Goal: Information Seeking & Learning: Find specific fact

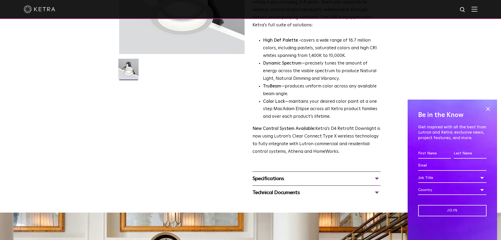
scroll to position [132, 0]
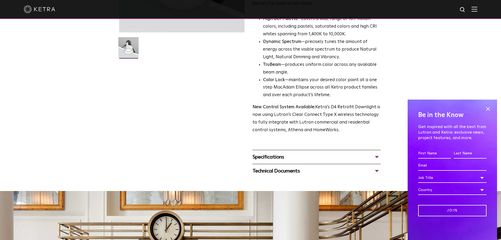
click at [309, 172] on div "Technical Documents" at bounding box center [317, 171] width 128 height 8
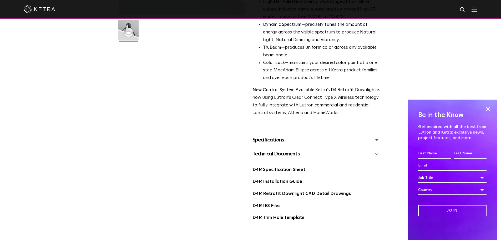
scroll to position [158, 0]
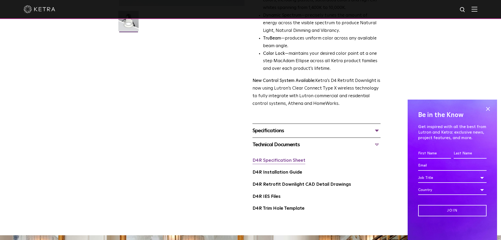
click at [265, 160] on link "D4R Specification Sheet" at bounding box center [279, 160] width 53 height 4
click at [271, 172] on link "D4R Installation Guide" at bounding box center [278, 172] width 50 height 4
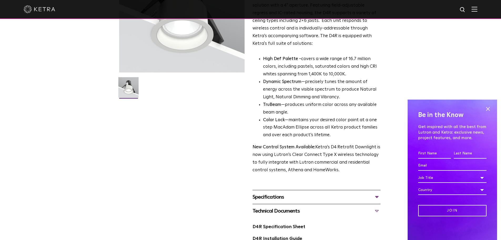
scroll to position [0, 0]
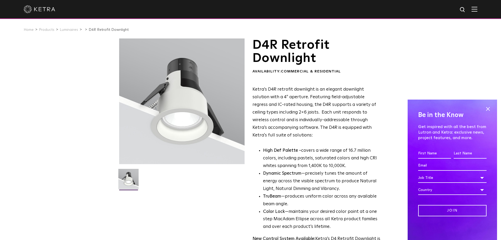
click at [465, 8] on img at bounding box center [463, 10] width 7 height 7
type input "LR4"
click at [446, 6] on button "Search" at bounding box center [450, 10] width 8 height 8
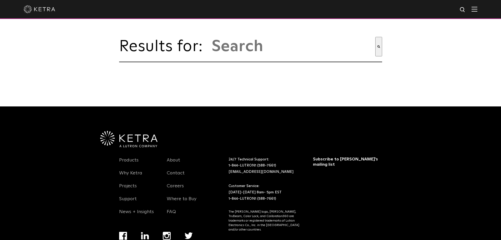
type input "lr4"
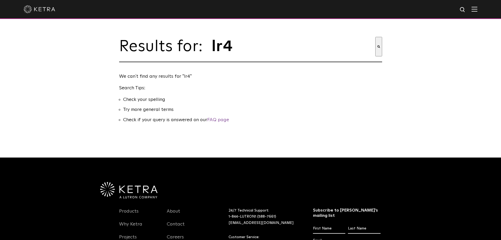
click at [211, 49] on div "This is a search field with an auto-suggest feature attached. lr4 There are no …" at bounding box center [296, 46] width 174 height 19
click at [212, 49] on input "lr4" at bounding box center [293, 46] width 164 height 19
type input "cm-lr4"
click at [375, 37] on button "Search" at bounding box center [378, 46] width 7 height 19
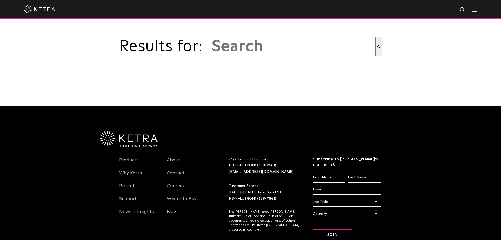
drag, startPoint x: 251, startPoint y: 59, endPoint x: 245, endPoint y: 55, distance: 7.7
click at [251, 58] on div "Results for: This is a search field with an auto-suggest feature attached. Ther…" at bounding box center [250, 49] width 263 height 25
paste input "CM-LS0UL250BL12"
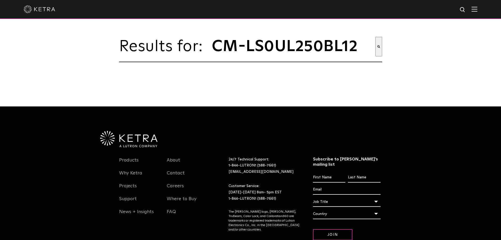
type input "CM-LS0UL250BL12"
click at [375, 37] on button "Search" at bounding box center [378, 46] width 7 height 19
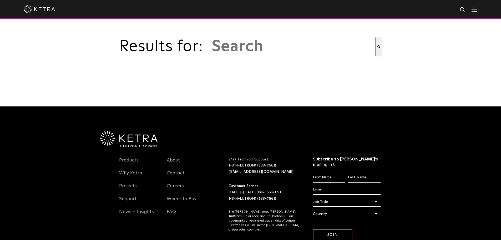
click at [249, 51] on input "This is a search field with an auto-suggest feature attached." at bounding box center [293, 46] width 164 height 19
type input "l4r install"
click at [375, 37] on button "Search" at bounding box center [378, 46] width 7 height 19
